Goal: Task Accomplishment & Management: Manage account settings

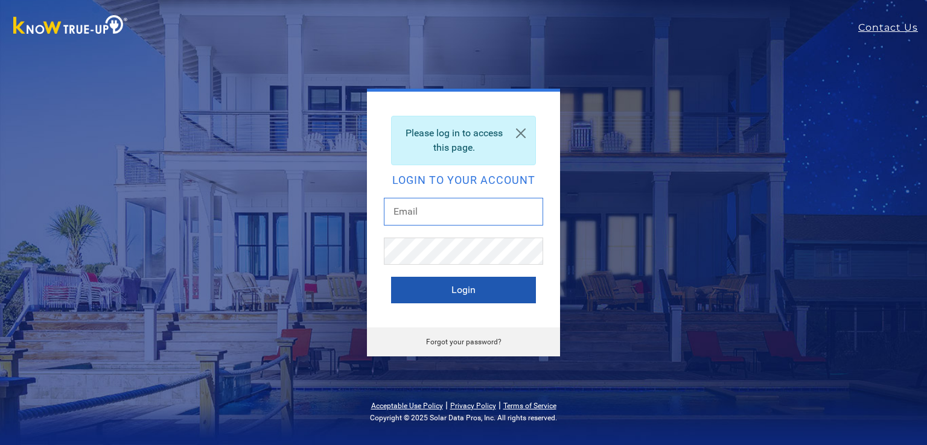
type input "[EMAIL_ADDRESS][DOMAIN_NAME]"
click at [423, 285] on button "Login" at bounding box center [463, 290] width 145 height 27
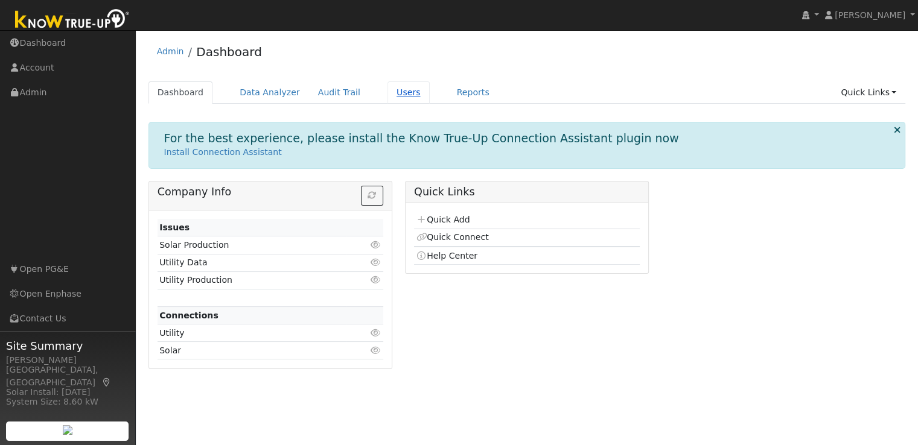
click at [388, 92] on link "Users" at bounding box center [409, 92] width 42 height 22
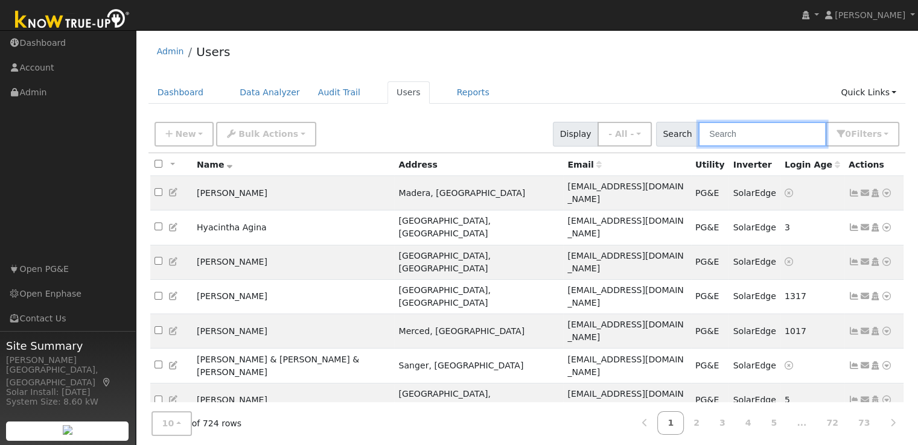
click at [739, 144] on input "text" at bounding box center [762, 134] width 128 height 25
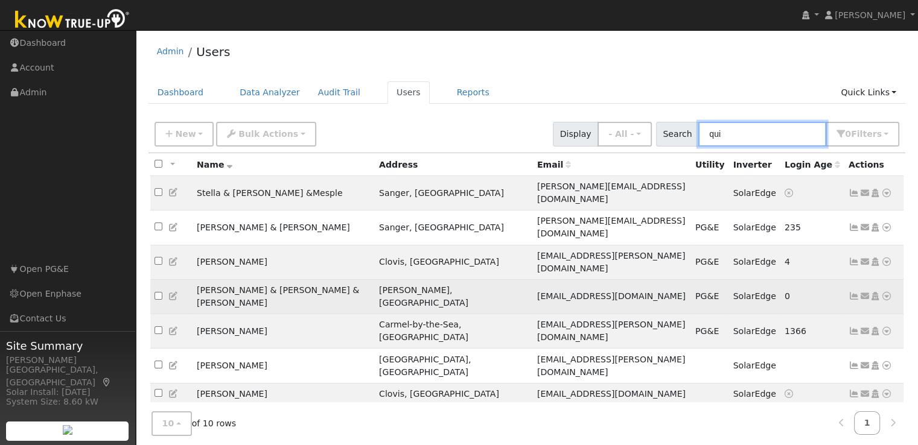
type input "qui"
click at [857, 292] on icon at bounding box center [854, 296] width 11 height 8
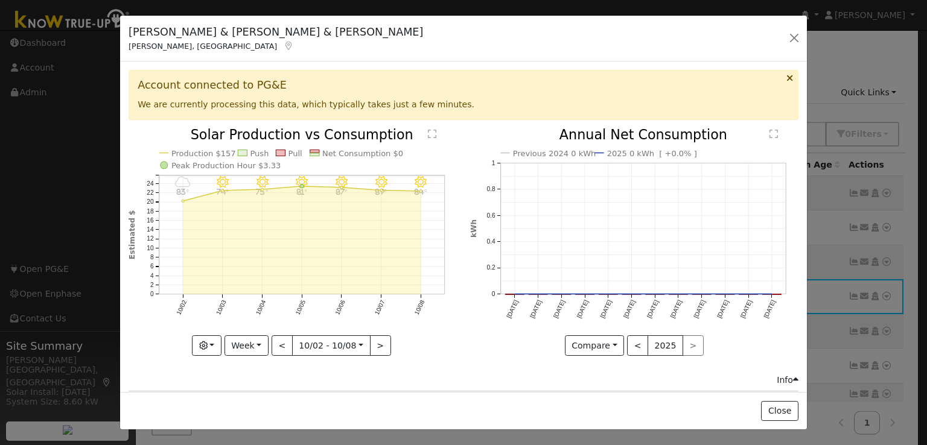
click at [506, 335] on icon "Previous 2024 0 kWh 2025 0 kWh [ +0.0% ] [DATE] Nov '[DATE] Jan '[DATE] Mar '[D…" at bounding box center [634, 239] width 328 height 220
click at [206, 342] on icon "button" at bounding box center [203, 346] width 8 height 8
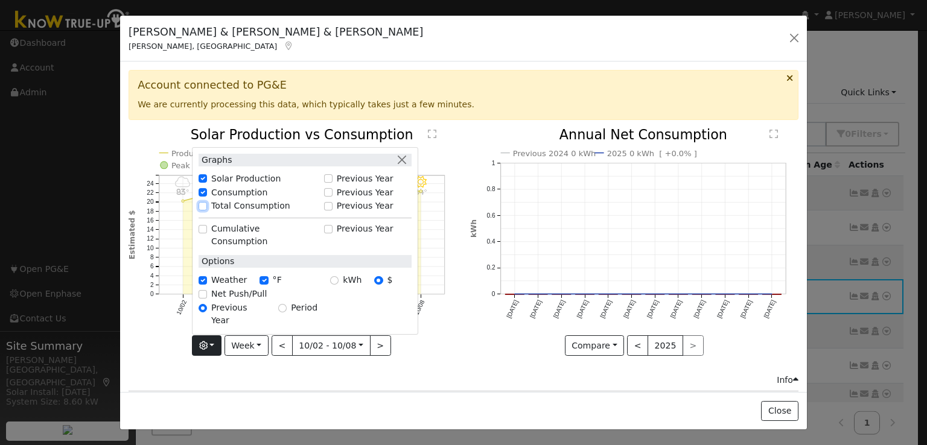
click at [204, 211] on input "Total Consumption" at bounding box center [203, 206] width 8 height 8
checkbox input "true"
click at [413, 363] on div "10/08 - Clear 84° 10/07 - Clear 89° 10/06 - Clear 87° 10/05 - Clear 81° 10/04 -…" at bounding box center [293, 252] width 341 height 246
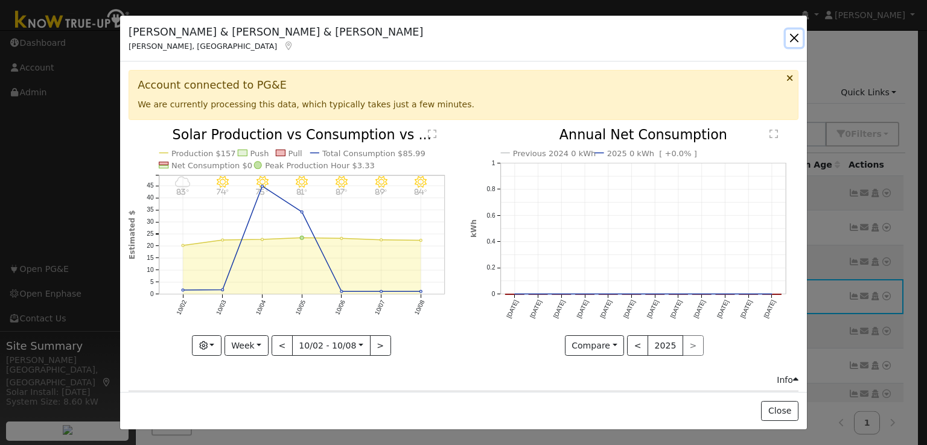
click at [796, 36] on button "button" at bounding box center [794, 38] width 17 height 17
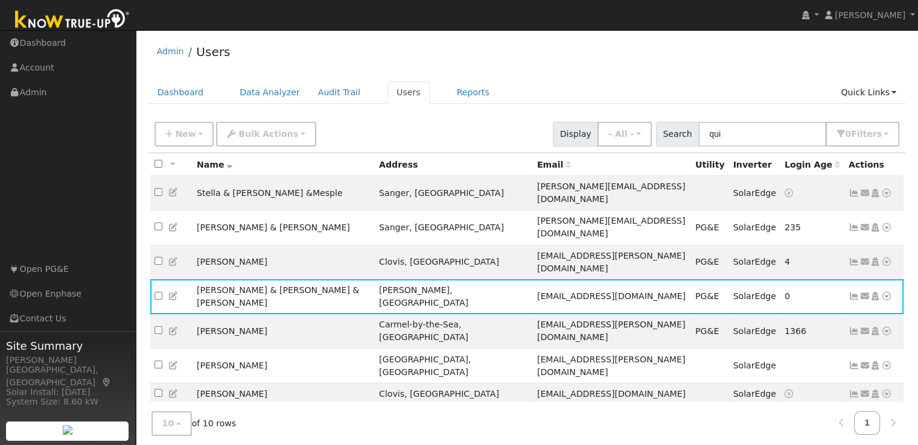
click at [796, 36] on div "Admin Users" at bounding box center [527, 54] width 758 height 37
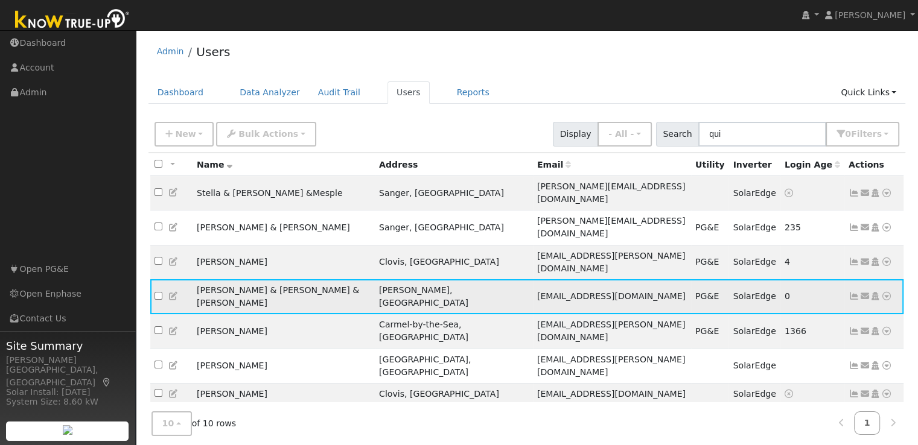
click at [173, 292] on icon at bounding box center [173, 296] width 11 height 8
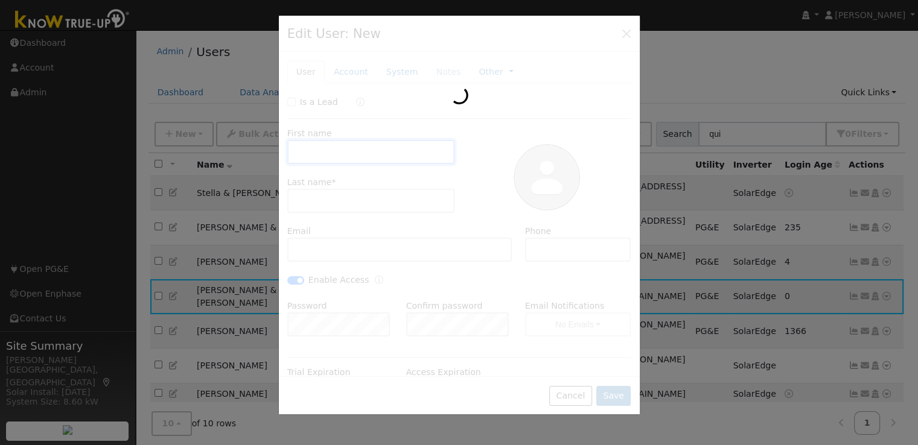
type input "[PERSON_NAME] & [PERSON_NAME]"
type input "Quinonies & [PERSON_NAME]"
type input "[EMAIL_ADDRESS][DOMAIN_NAME]"
type input "[PHONE_NUMBER]"
checkbox input "true"
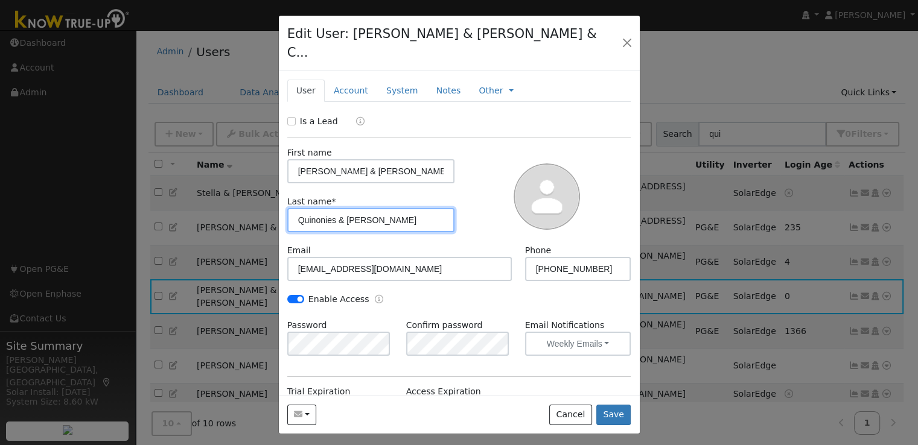
click at [331, 208] on input "Quinonies & [PERSON_NAME]" at bounding box center [371, 220] width 168 height 24
click at [328, 208] on input "Quinonies & [PERSON_NAME]" at bounding box center [371, 220] width 168 height 24
type input "[PERSON_NAME] & [PERSON_NAME]"
click at [462, 200] on div at bounding box center [547, 196] width 176 height 98
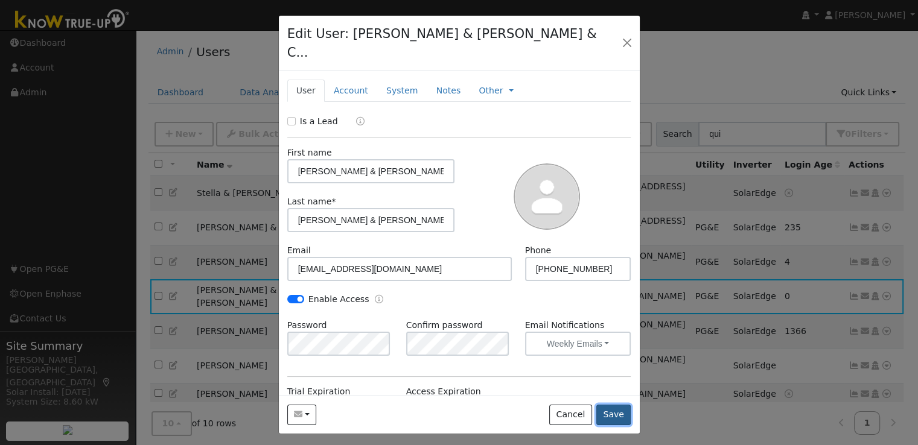
click at [620, 405] on button "Save" at bounding box center [613, 415] width 35 height 21
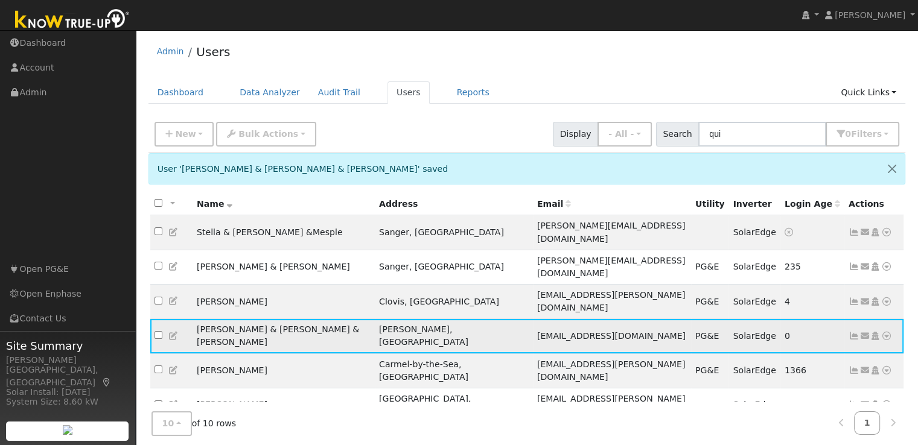
click at [853, 332] on icon at bounding box center [854, 336] width 11 height 8
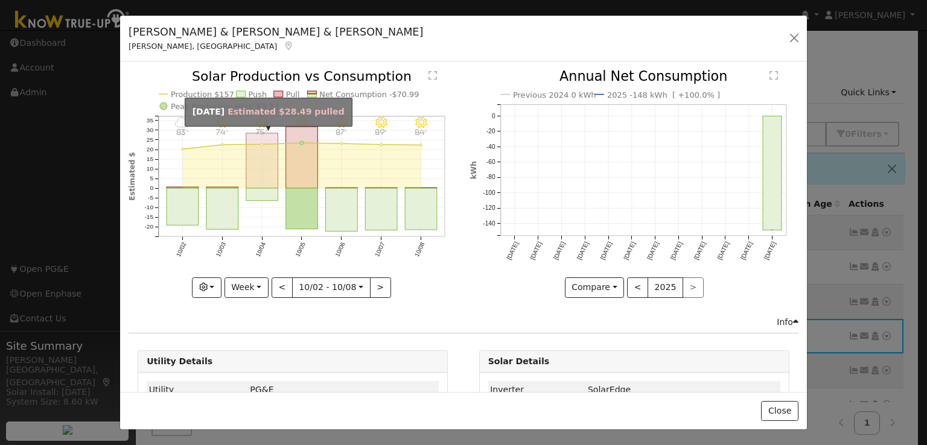
click at [257, 167] on rect "onclick=""" at bounding box center [262, 160] width 32 height 55
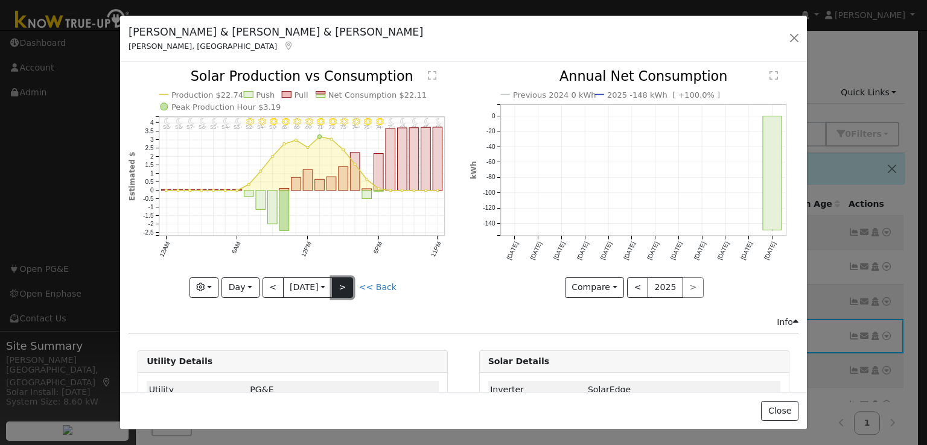
click at [346, 284] on button ">" at bounding box center [342, 288] width 21 height 21
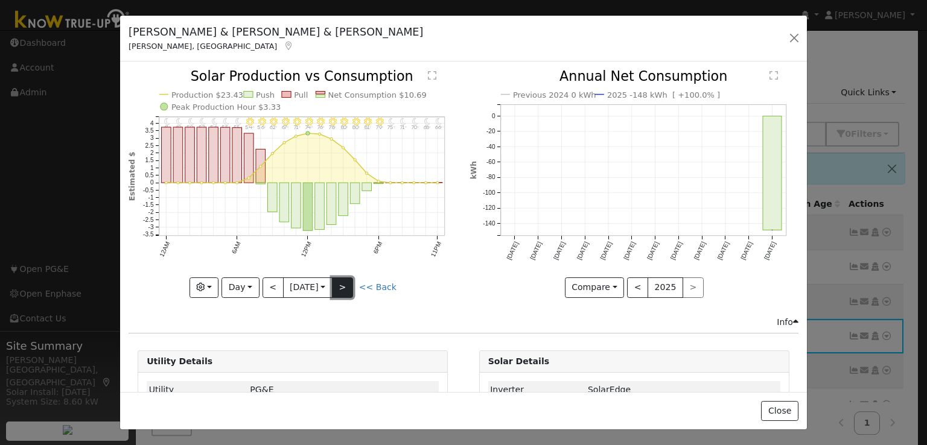
click at [345, 286] on button ">" at bounding box center [342, 288] width 21 height 21
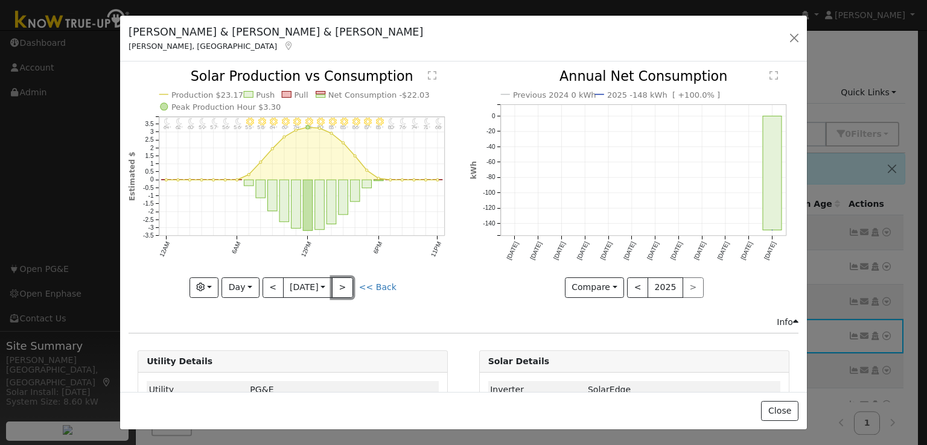
click at [345, 286] on button ">" at bounding box center [342, 288] width 21 height 21
click at [237, 280] on button "Day" at bounding box center [240, 288] width 37 height 21
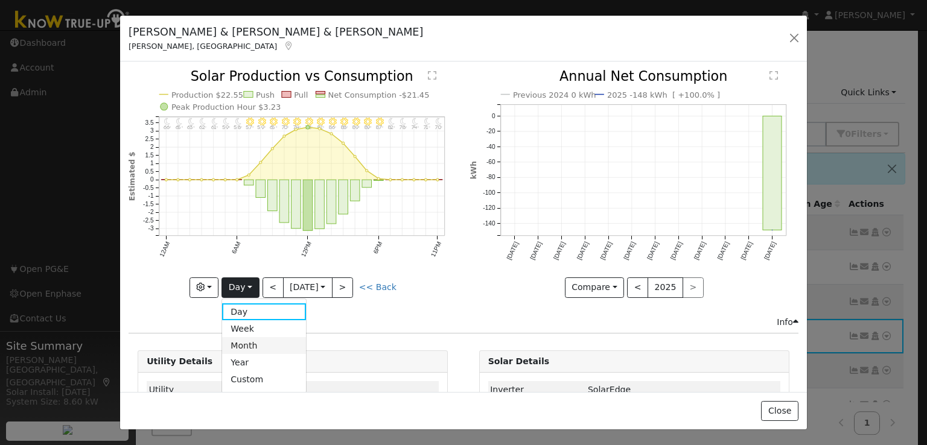
click at [244, 337] on link "Month" at bounding box center [264, 345] width 84 height 17
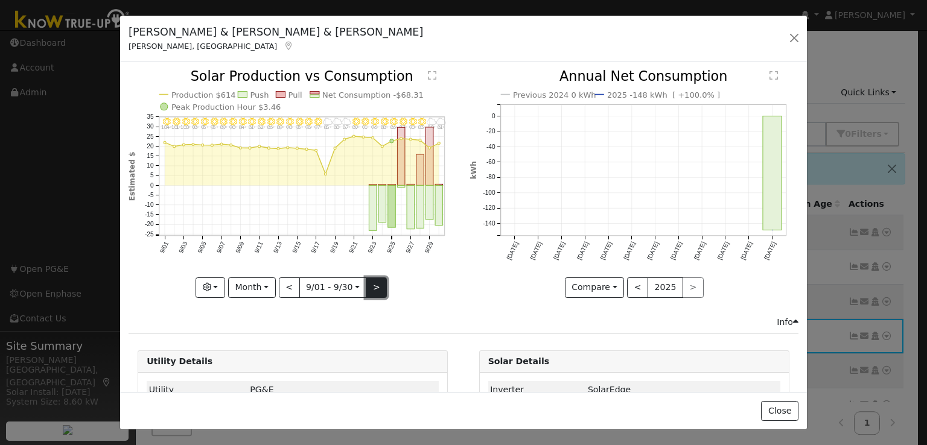
click at [373, 278] on button ">" at bounding box center [376, 288] width 21 height 21
type input "[DATE]"
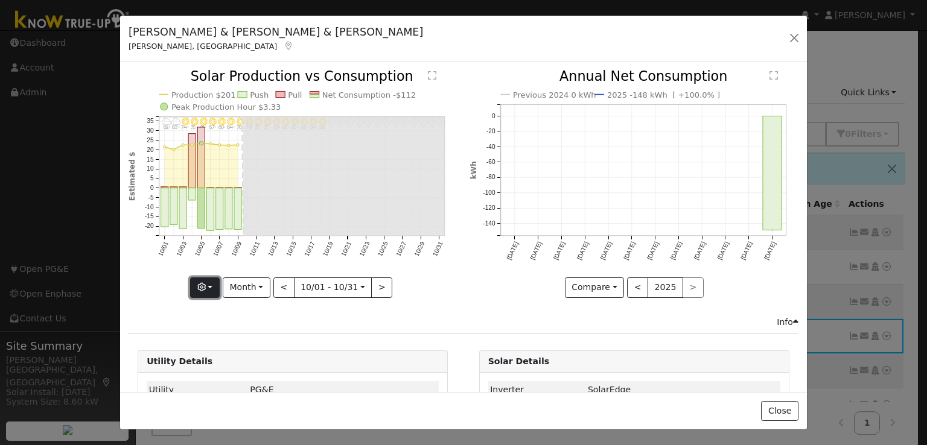
click at [200, 284] on icon "button" at bounding box center [201, 287] width 8 height 8
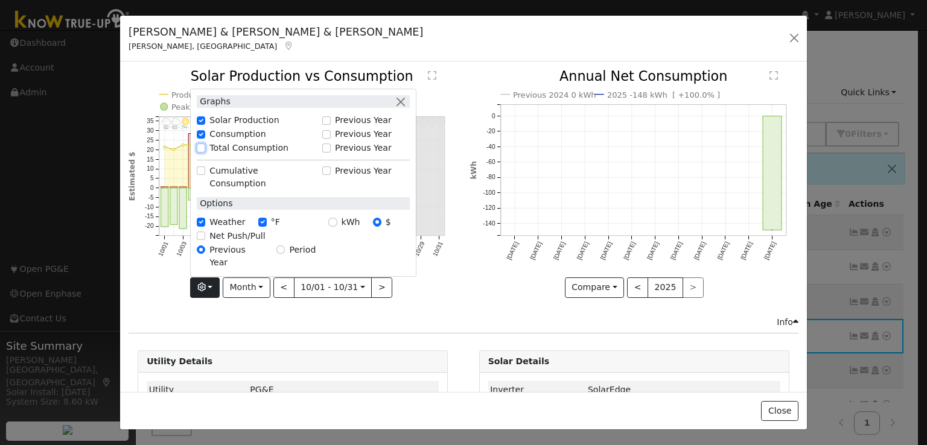
click at [205, 152] on input "Total Consumption" at bounding box center [201, 148] width 8 height 8
checkbox input "true"
click at [335, 226] on input "kWh" at bounding box center [332, 222] width 8 height 8
radio input "true"
click at [435, 289] on icon "10/31 - Error: Unknown weather ° 10/30 - Error: Unknown weather ° 10/29 - Error…" at bounding box center [293, 183] width 328 height 226
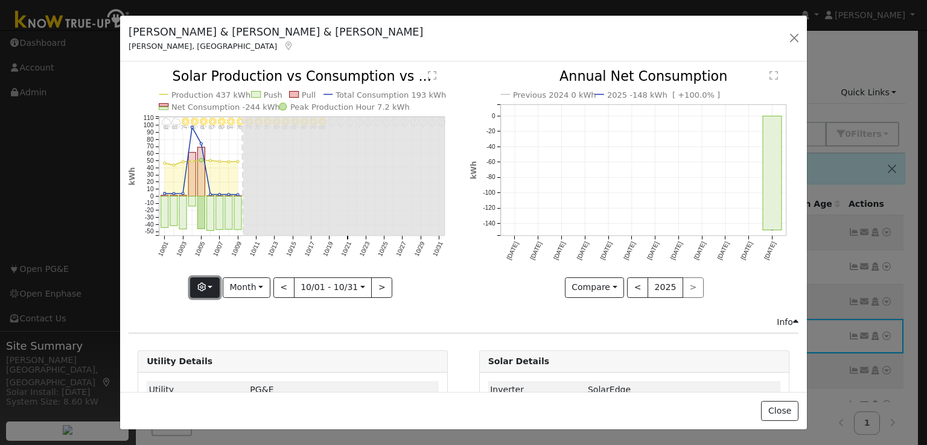
click at [198, 283] on button "button" at bounding box center [205, 288] width 30 height 21
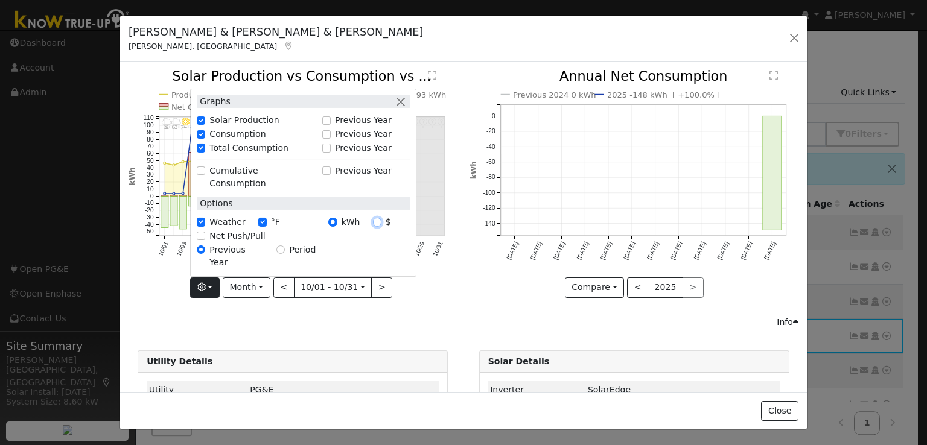
click at [378, 226] on input "$" at bounding box center [377, 222] width 8 height 8
radio input "true"
radio input "false"
click at [422, 290] on icon "10/31 - Error: Unknown weather ° 10/30 - Error: Unknown weather ° 10/29 - Error…" at bounding box center [293, 183] width 328 height 226
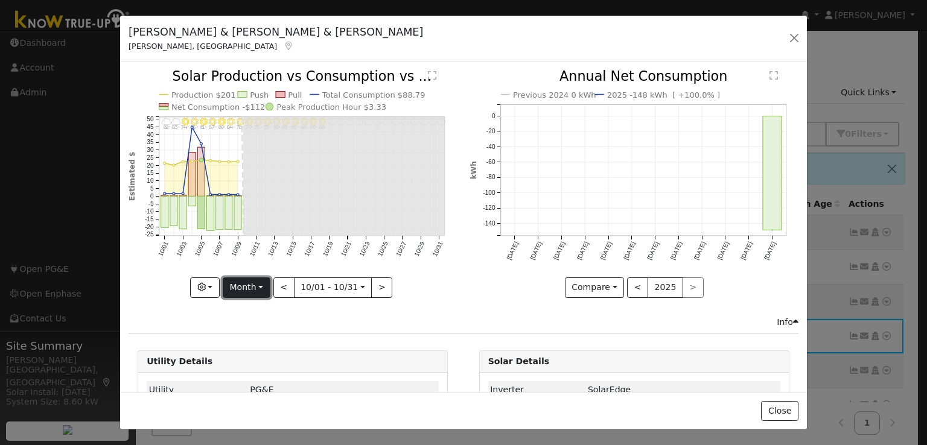
click at [248, 286] on button "Month" at bounding box center [247, 288] width 48 height 21
click at [250, 328] on link "Week" at bounding box center [265, 329] width 84 height 17
type input "[DATE]"
